Goal: Information Seeking & Learning: Find specific fact

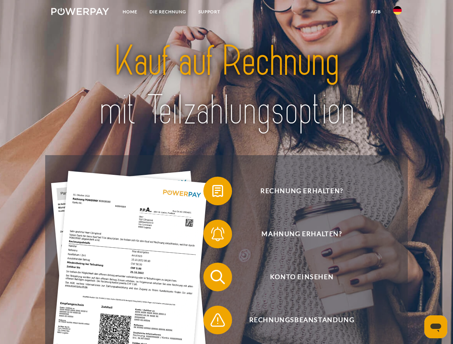
click at [80, 13] on img at bounding box center [80, 11] width 58 height 7
click at [398, 13] on img at bounding box center [397, 10] width 9 height 9
click at [376, 12] on link "agb" at bounding box center [376, 11] width 22 height 13
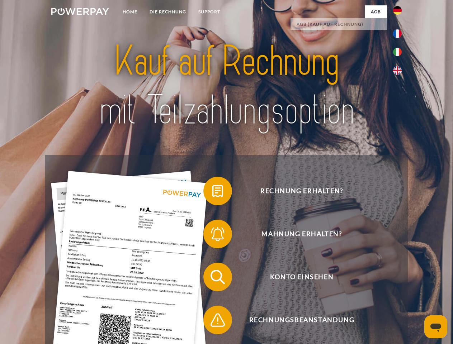
click at [212, 193] on span at bounding box center [207, 191] width 36 height 36
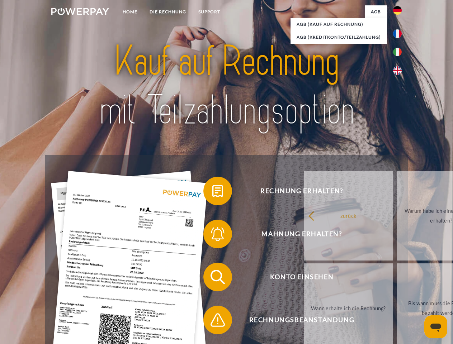
click at [212, 236] on span at bounding box center [207, 234] width 36 height 36
click at [397, 279] on link "Bis wann muss die Rechnung bezahlt werden?" at bounding box center [441, 309] width 89 height 90
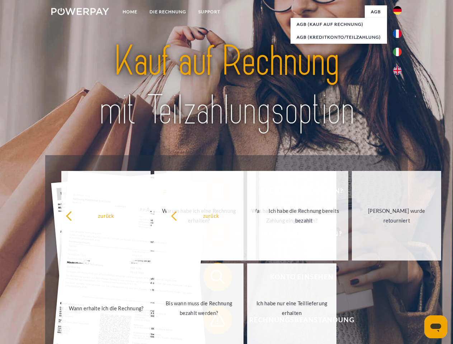
click at [212, 322] on span at bounding box center [207, 320] width 36 height 36
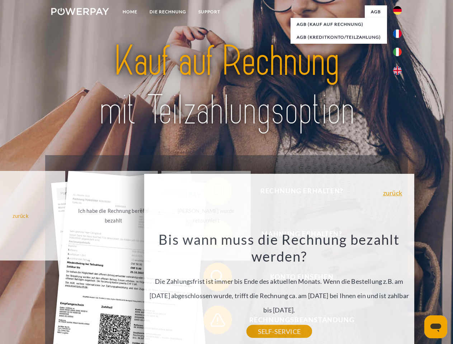
click at [436, 327] on icon "Messaging-Fenster öffnen" at bounding box center [436, 328] width 11 height 9
